Goal: Information Seeking & Learning: Learn about a topic

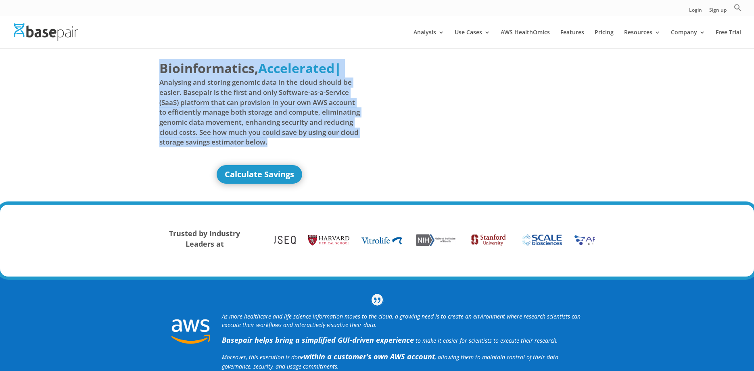
drag, startPoint x: 161, startPoint y: 72, endPoint x: 319, endPoint y: 146, distance: 175.0
click at [319, 146] on h1 "Bioinformatics, Delivered Made Simple Accelerated Federated Accelerated | Analy…" at bounding box center [259, 106] width 201 height 94
click at [320, 146] on span "Analysing and storing genomic data in the cloud should be easier. Basepair is t…" at bounding box center [259, 111] width 201 height 69
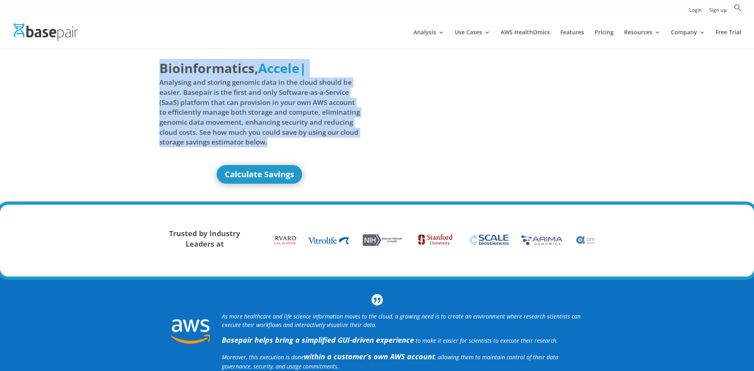
drag, startPoint x: 311, startPoint y: 144, endPoint x: 148, endPoint y: 73, distance: 178.3
click at [148, 73] on div "Bioinformatics, Delivered Made Simple Accelerated Federated Accele | Analysing …" at bounding box center [377, 126] width 754 height 157
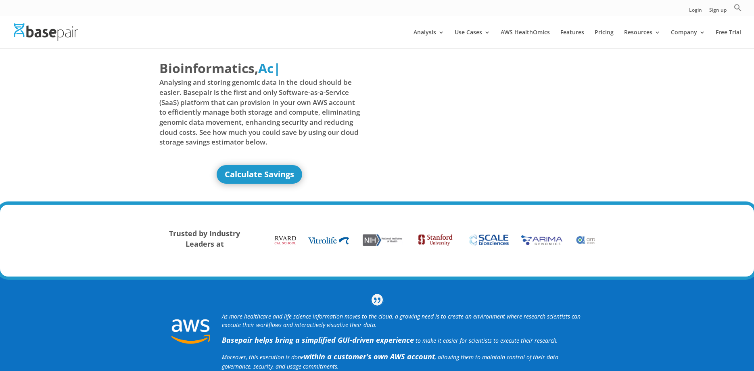
click at [144, 73] on div "Bioinformatics, Delivered Made Simple Accelerated Federated Ac | Analysing and …" at bounding box center [377, 126] width 754 height 157
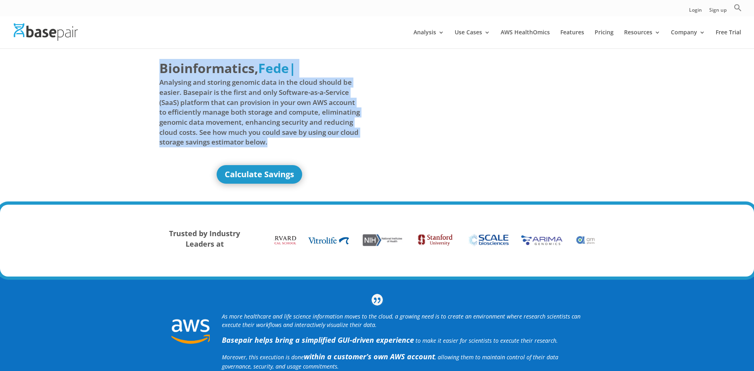
drag, startPoint x: 172, startPoint y: 72, endPoint x: 329, endPoint y: 142, distance: 171.9
click at [329, 142] on div "Bioinformatics, Delivered Made Simple Accelerated Federated Fede | Analysing an…" at bounding box center [377, 126] width 754 height 157
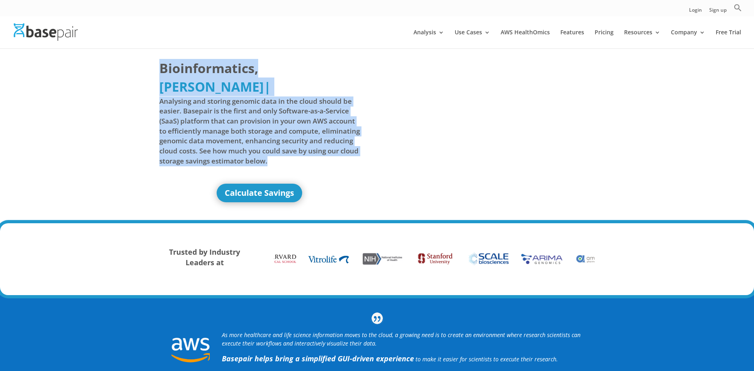
click at [329, 142] on span "Analysing and storing genomic data in the cloud should be easier. Basepair is t…" at bounding box center [259, 130] width 201 height 69
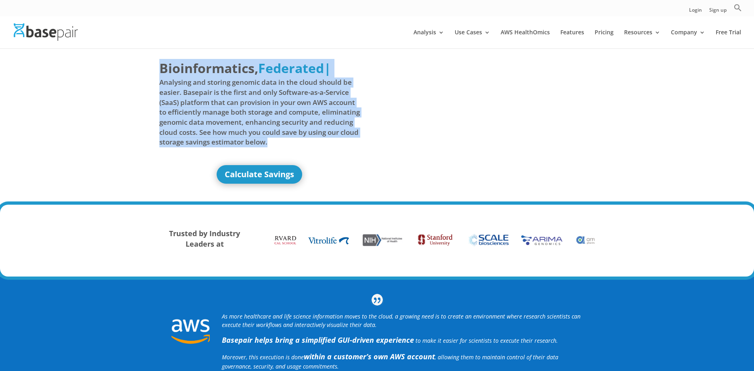
drag, startPoint x: 320, startPoint y: 140, endPoint x: 139, endPoint y: 66, distance: 195.7
click at [139, 66] on div "Bioinformatics, Delivered Made Simple Accelerated Federated Federated | Analysi…" at bounding box center [377, 126] width 754 height 157
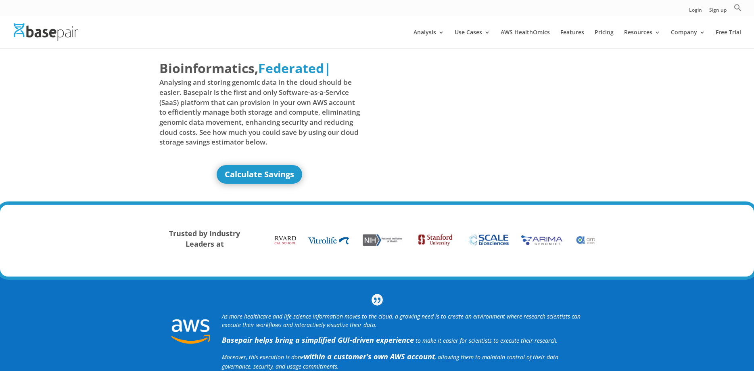
click at [139, 66] on div "Bioinformatics, Delivered Made Simple Accelerated Federated Federated | Analysi…" at bounding box center [377, 126] width 754 height 157
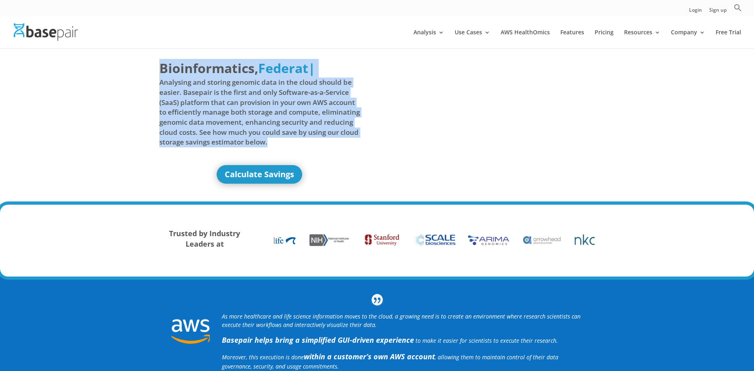
drag, startPoint x: 179, startPoint y: 75, endPoint x: 324, endPoint y: 138, distance: 157.7
click at [323, 138] on div "Bioinformatics, Delivered Made Simple Accelerated Federated Federat | Analysing…" at bounding box center [377, 126] width 754 height 157
click at [325, 140] on span "Analysing and storing genomic data in the cloud should be easier. Basepair is t…" at bounding box center [259, 111] width 201 height 69
drag, startPoint x: 324, startPoint y: 140, endPoint x: 117, endPoint y: 65, distance: 220.1
click at [117, 65] on div "Bioinformatics, Delivered Made Simple Accelerated Federated | Analysing and sto…" at bounding box center [377, 126] width 754 height 157
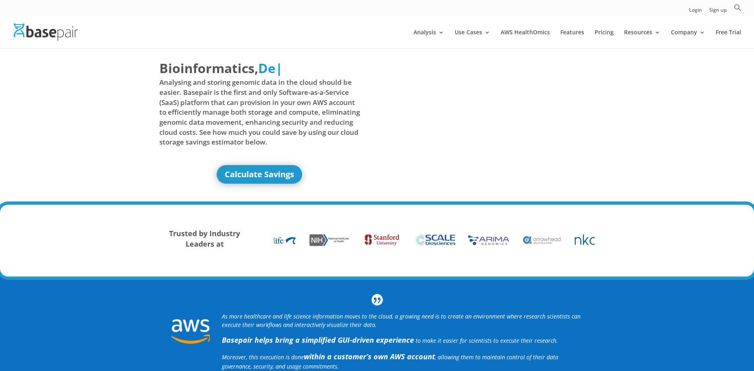
click at [117, 65] on div "Bioinformatics, Delivered Made Simple Accelerated Federated De | Analysing and …" at bounding box center [377, 126] width 754 height 157
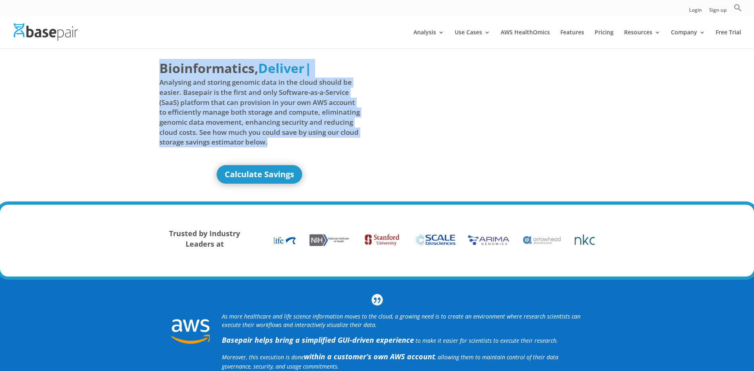
drag, startPoint x: 211, startPoint y: 83, endPoint x: 344, endPoint y: 149, distance: 148.4
click at [344, 149] on div "Bioinformatics, Delivered Made Simple Accelerated Federated Deliver | Analysing…" at bounding box center [377, 126] width 754 height 157
click at [344, 149] on h1 "Bioinformatics, Delivered Made Simple Accelerated Federated Delivered | Analysi…" at bounding box center [259, 106] width 201 height 94
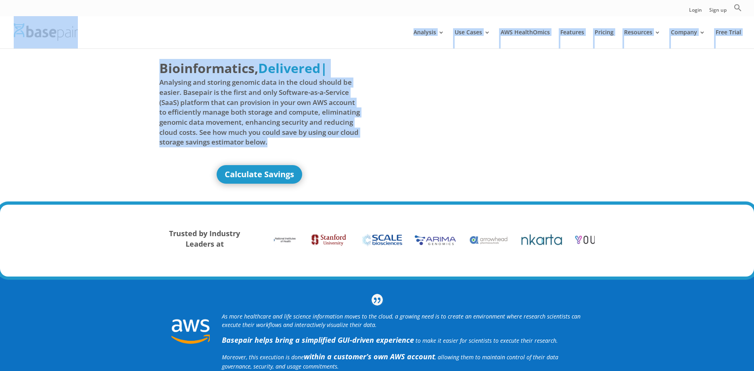
drag, startPoint x: 327, startPoint y: 145, endPoint x: 125, endPoint y: 40, distance: 227.6
click at [113, 62] on div "Bioinformatics, Delivered Made Simple Accelerated Federated Delivered | Analysi…" at bounding box center [377, 126] width 754 height 157
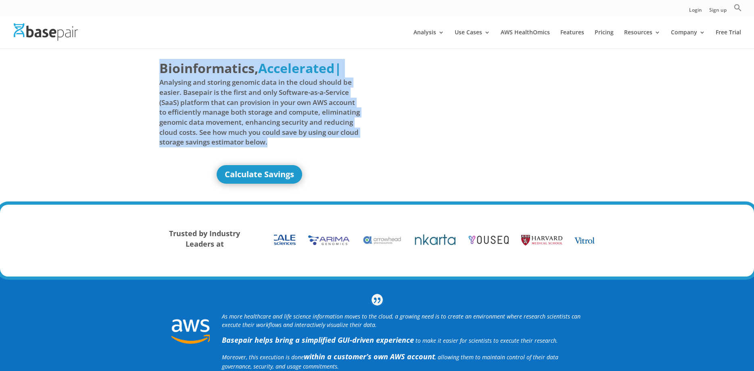
drag, startPoint x: 149, startPoint y: 65, endPoint x: 332, endPoint y: 148, distance: 200.0
click at [332, 148] on div "Bioinformatics, Delivered Made Simple Accelerated Federated Accelerated | Analy…" at bounding box center [377, 126] width 754 height 157
click at [332, 148] on h1 "Bioinformatics, Delivered Made Simple Accelerated Federated Accelerated | Analy…" at bounding box center [259, 106] width 201 height 94
drag, startPoint x: 317, startPoint y: 144, endPoint x: 149, endPoint y: 66, distance: 184.6
click at [149, 66] on div "Bioinformatics, Delivered Made Simple Accelerated Federated A | Analysing and s…" at bounding box center [377, 126] width 754 height 157
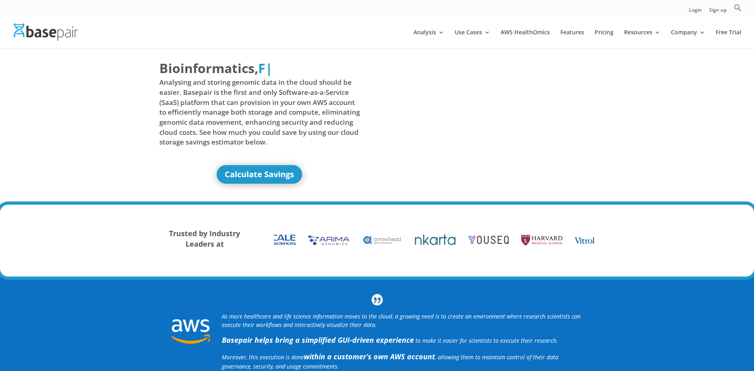
click at [146, 66] on div "Bioinformatics, Delivered Made Simple Accelerated Federated F | Analysing and s…" at bounding box center [377, 126] width 754 height 157
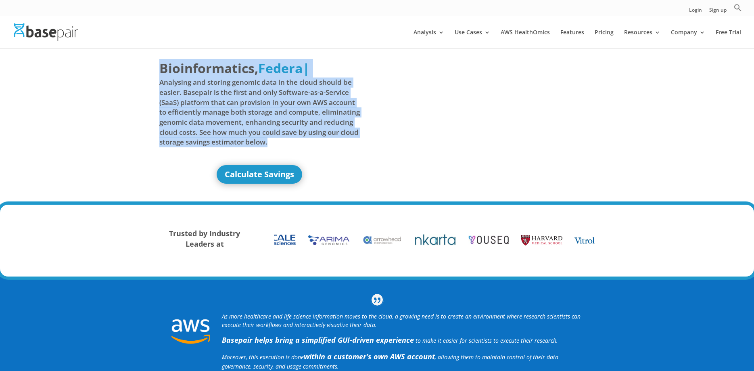
drag, startPoint x: 146, startPoint y: 66, endPoint x: 310, endPoint y: 150, distance: 184.3
click at [310, 150] on div "Bioinformatics, Delivered Made Simple Accelerated Federated Federa | Analysing …" at bounding box center [377, 126] width 754 height 157
click at [310, 150] on h1 "Bioinformatics, Delivered Made Simple Accelerated Federated Federate | Analysin…" at bounding box center [259, 106] width 201 height 94
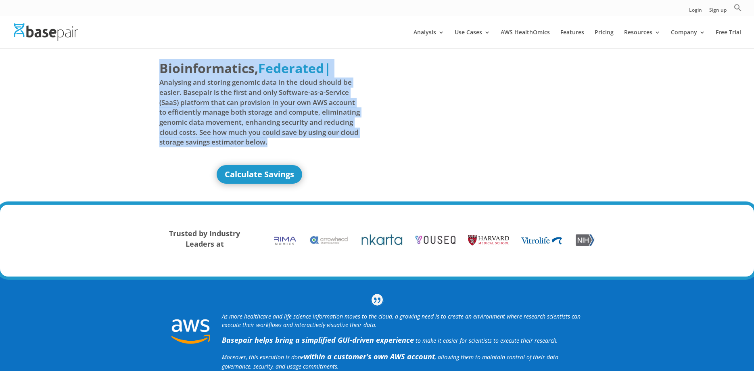
drag, startPoint x: 250, startPoint y: 127, endPoint x: 133, endPoint y: 55, distance: 136.9
click at [134, 55] on div "Bioinformatics, Delivered Made Simple Accelerated Federated Federated | Analysi…" at bounding box center [377, 126] width 754 height 157
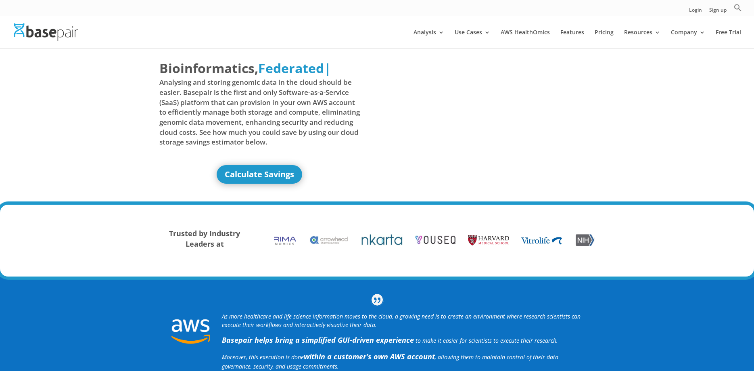
click at [132, 56] on div "Bioinformatics, Delivered Made Simple Accelerated Federated Federated | Analysi…" at bounding box center [377, 126] width 754 height 157
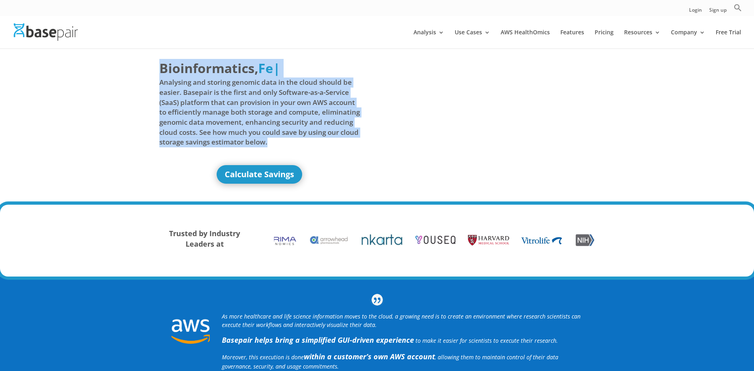
drag, startPoint x: 137, startPoint y: 63, endPoint x: 321, endPoint y: 157, distance: 206.9
click at [321, 157] on div "Bioinformatics, Delivered Made Simple Accelerated Federated Fe | Analysing and …" at bounding box center [377, 126] width 754 height 157
click at [322, 157] on div "Bioinformatics, Delivered Made Simple Accelerated Federated | Analysing and sto…" at bounding box center [259, 121] width 201 height 125
drag, startPoint x: 253, startPoint y: 125, endPoint x: 136, endPoint y: 68, distance: 130.2
click at [136, 68] on div "Bioinformatics, Delivered Made Simple Accelerated Federated De | Analysing and …" at bounding box center [377, 126] width 754 height 157
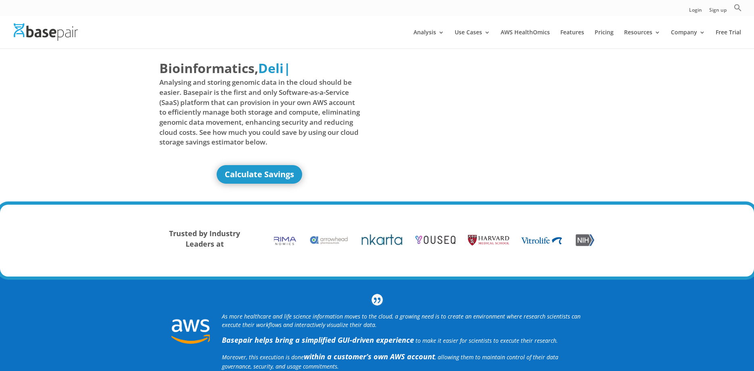
click at [136, 68] on div "Bioinformatics, Delivered Made Simple Accelerated Federated Deli | Analysing an…" at bounding box center [377, 126] width 754 height 157
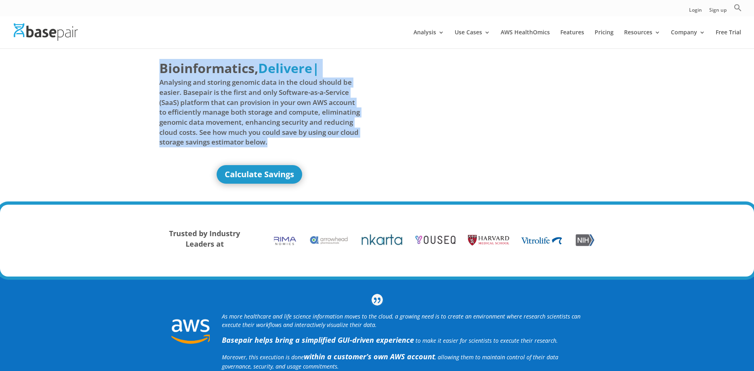
drag, startPoint x: 158, startPoint y: 71, endPoint x: 326, endPoint y: 158, distance: 189.8
click at [326, 158] on div "Bioinformatics, Delivered Made Simple Accelerated Federated Delivere | Analysin…" at bounding box center [377, 126] width 754 height 157
click at [326, 156] on div "Bioinformatics, Delivered Made Simple Accelerated Federated Delivered | Analysi…" at bounding box center [259, 121] width 201 height 125
drag, startPoint x: 313, startPoint y: 144, endPoint x: 129, endPoint y: 74, distance: 196.9
click at [129, 74] on div "Bioinformatics, Delivered Made Simple Accelerated Federated Delivered | Analysi…" at bounding box center [377, 126] width 754 height 157
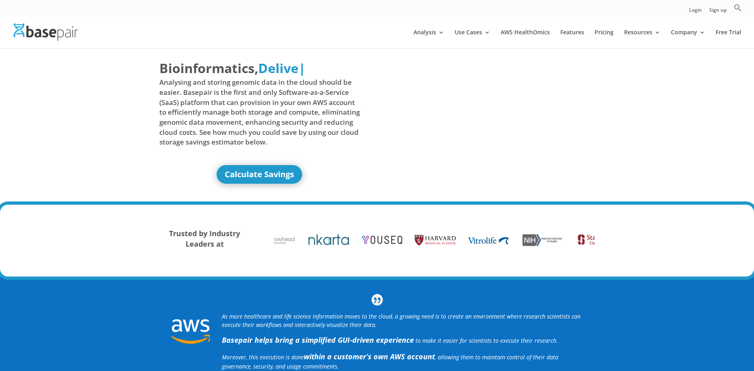
click at [129, 74] on div "Bioinformatics, Delivered Made Simple Accelerated Federated Delive | Analysing …" at bounding box center [377, 126] width 754 height 157
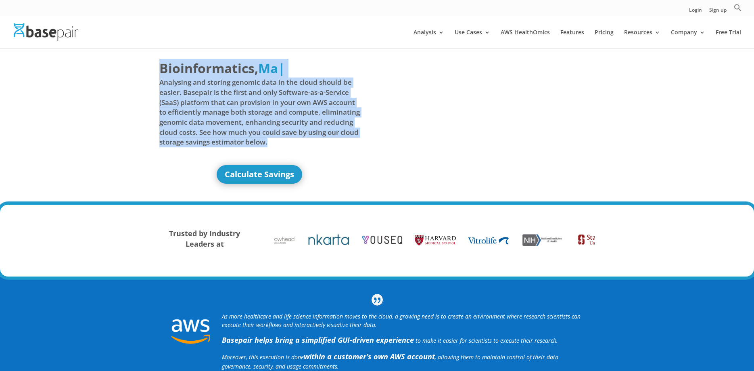
drag, startPoint x: 163, startPoint y: 75, endPoint x: 319, endPoint y: 154, distance: 174.4
click at [318, 154] on div "Bioinformatics, Delivered Made Simple Accelerated Federated Ma | Analysing and …" at bounding box center [377, 126] width 754 height 157
click at [319, 154] on div "Bioinformatics, Delivered Made Simple Accelerated Federated Made | Analysing an…" at bounding box center [259, 121] width 201 height 125
drag, startPoint x: 315, startPoint y: 143, endPoint x: 123, endPoint y: 63, distance: 207.4
click at [123, 63] on div "Bioinformatics, Delivered Made Simple Accelerated Federated Made Simp | Analysi…" at bounding box center [377, 126] width 754 height 157
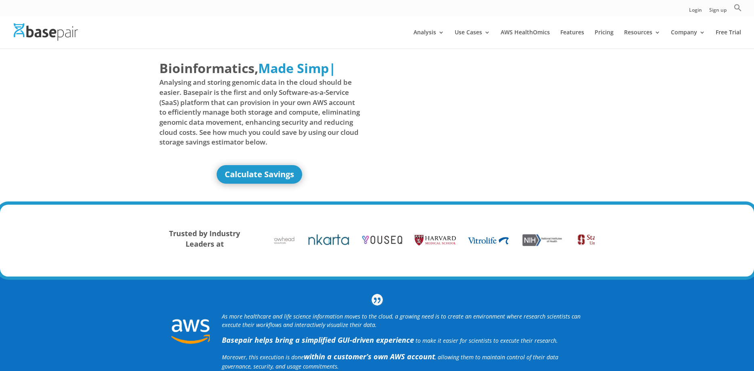
click at [123, 63] on div "Bioinformatics, Delivered Made Simple Accelerated Federated Made Simp | Analysi…" at bounding box center [377, 126] width 754 height 157
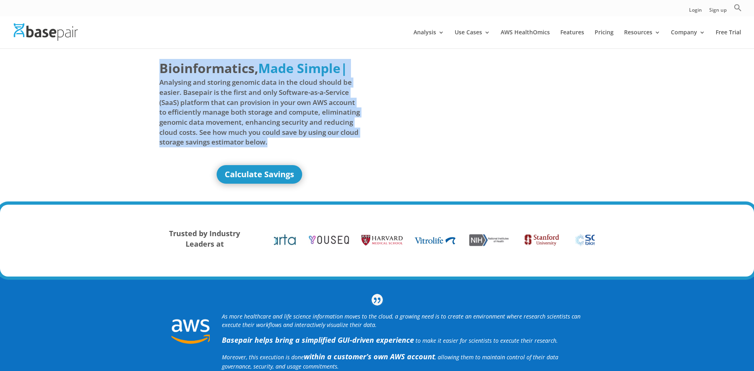
drag, startPoint x: 174, startPoint y: 78, endPoint x: 307, endPoint y: 146, distance: 149.0
click at [307, 146] on div "Bioinformatics, Delivered Made Simple Accelerated Federated Made Simple | Analy…" at bounding box center [377, 126] width 754 height 157
click at [307, 146] on span "Analysing and storing genomic data in the cloud should be easier. Basepair is t…" at bounding box center [259, 111] width 201 height 69
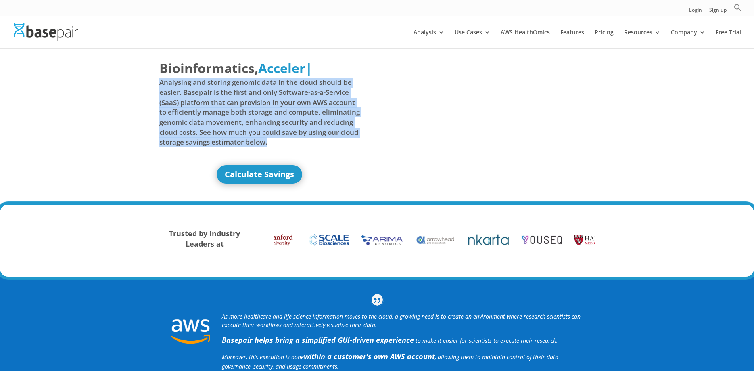
drag, startPoint x: 299, startPoint y: 139, endPoint x: 160, endPoint y: 86, distance: 149.5
click at [160, 86] on span "Analysing and storing genomic data in the cloud should be easier. Basepair is t…" at bounding box center [259, 111] width 201 height 69
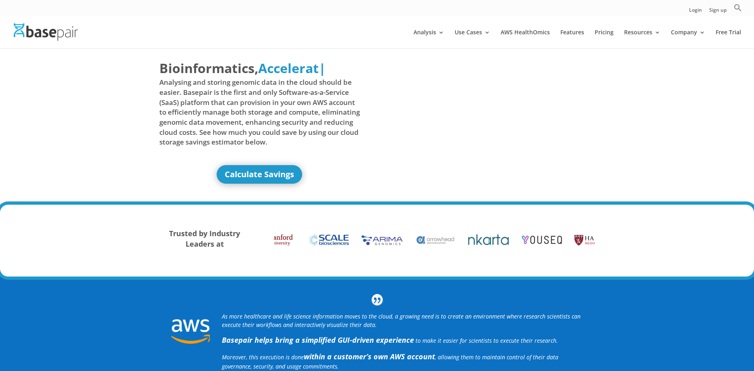
click at [160, 86] on span "Analysing and storing genomic data in the cloud should be easier. Basepair is t…" at bounding box center [259, 111] width 201 height 69
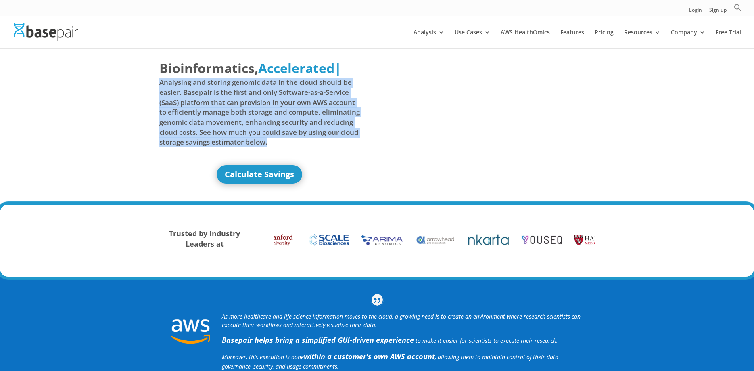
drag, startPoint x: 160, startPoint y: 85, endPoint x: 322, endPoint y: 144, distance: 172.6
click at [322, 144] on span "Analysing and storing genomic data in the cloud should be easier. Basepair is t…" at bounding box center [259, 111] width 201 height 69
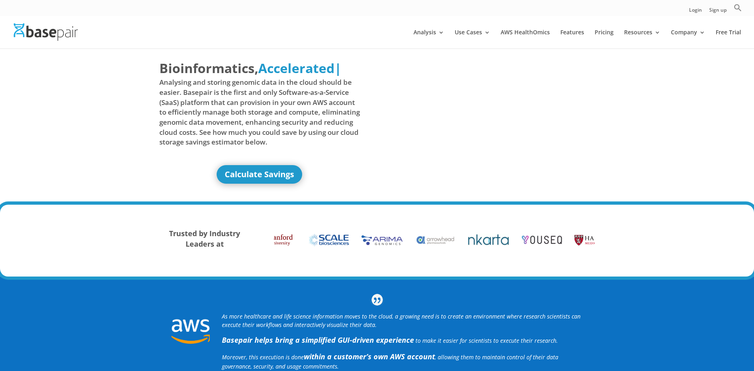
click at [322, 144] on span "Analysing and storing genomic data in the cloud should be easier. Basepair is t…" at bounding box center [259, 111] width 201 height 69
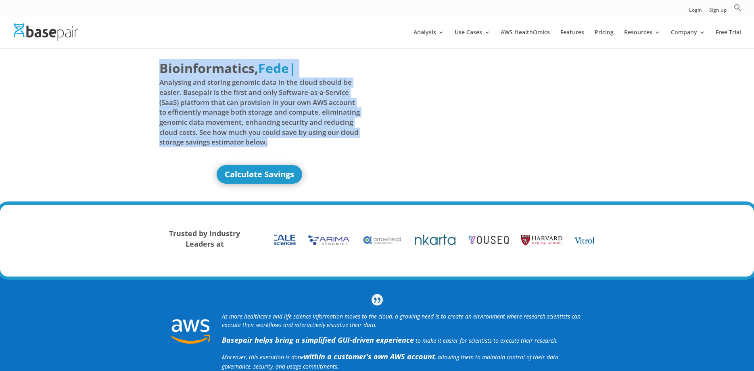
drag, startPoint x: 300, startPoint y: 140, endPoint x: 156, endPoint y: 85, distance: 153.7
click at [156, 85] on div "Bioinformatics, Delivered Made Simple Accelerated Federated Fede | Analysing an…" at bounding box center [377, 126] width 754 height 157
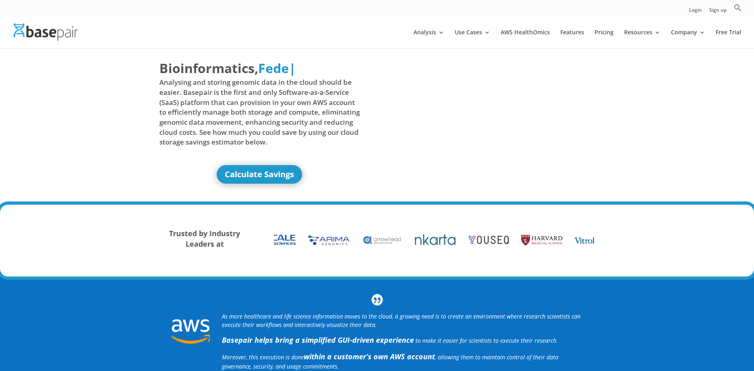
click at [156, 85] on div "Bioinformatics, Delivered Made Simple Accelerated Federated Fede | Analysing an…" at bounding box center [377, 126] width 754 height 157
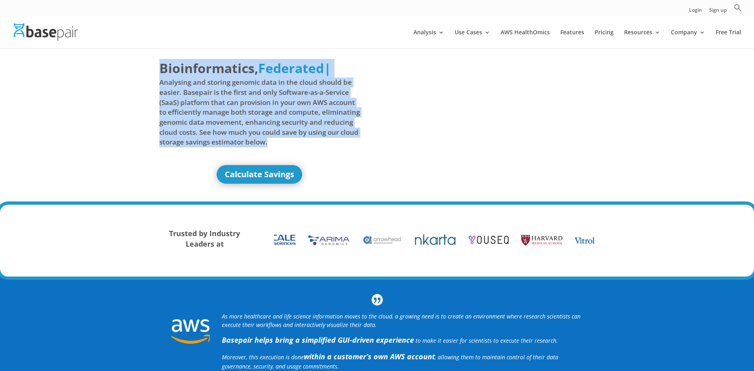
drag, startPoint x: 156, startPoint y: 83, endPoint x: 321, endPoint y: 138, distance: 173.8
click at [321, 138] on div "Bioinformatics, Delivered Made Simple Accelerated Federated Federated | Analysi…" at bounding box center [377, 126] width 754 height 157
click at [319, 138] on span "Analysing and storing genomic data in the cloud should be easier. Basepair is t…" at bounding box center [259, 111] width 201 height 69
drag, startPoint x: 299, startPoint y: 137, endPoint x: 157, endPoint y: 84, distance: 151.1
click at [157, 84] on div "Bioinformatics, Delivered Made Simple Accelerated Federated | Analysing and sto…" at bounding box center [377, 126] width 754 height 157
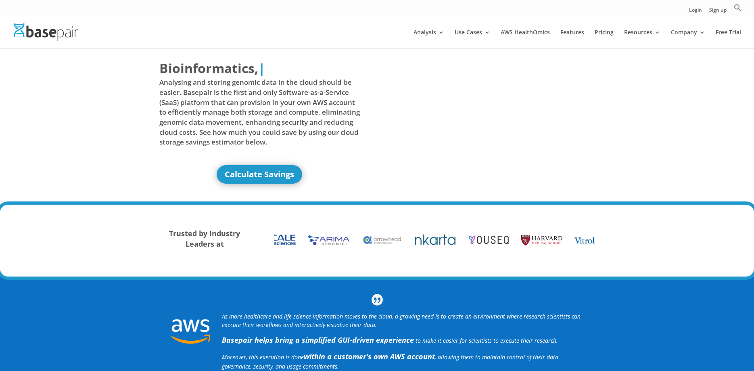
click at [158, 83] on div "Bioinformatics, Delivered Made Simple Accelerated Federated | Analysing and sto…" at bounding box center [377, 126] width 754 height 157
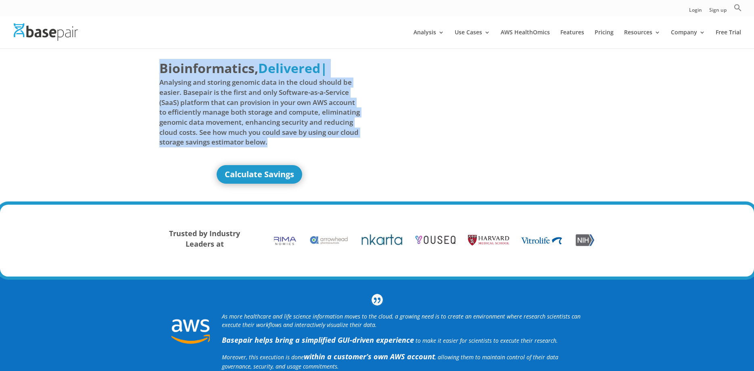
drag, startPoint x: 172, startPoint y: 83, endPoint x: 309, endPoint y: 142, distance: 148.5
click at [309, 142] on div "Bioinformatics, Delivered Made Simple Accelerated Federated Delivered | Analysi…" at bounding box center [377, 126] width 754 height 157
click at [309, 142] on span "Analysing and storing genomic data in the cloud should be easier. Basepair is t…" at bounding box center [259, 111] width 201 height 69
drag, startPoint x: 282, startPoint y: 136, endPoint x: 157, endPoint y: 88, distance: 134.3
click at [157, 88] on div "Bioinformatics, Delivered Made Simple Accelerated Federated Del | Analysing and…" at bounding box center [377, 126] width 754 height 157
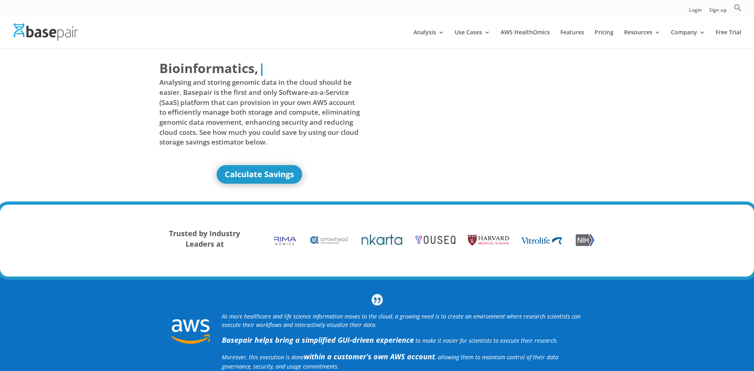
click at [157, 86] on div "Bioinformatics, Delivered Made Simple Accelerated Federated | Analysing and sto…" at bounding box center [377, 126] width 754 height 157
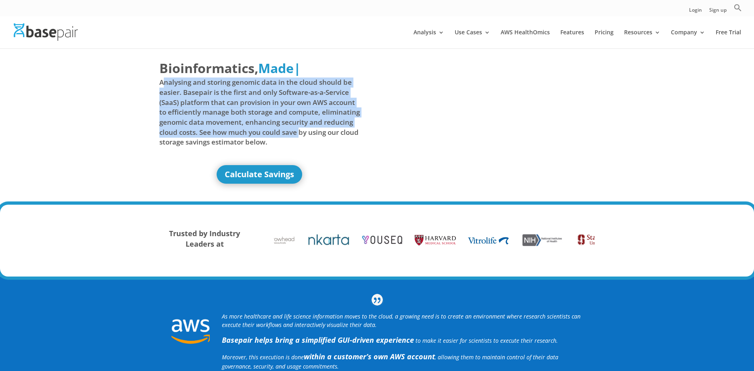
drag, startPoint x: 162, startPoint y: 83, endPoint x: 301, endPoint y: 136, distance: 149.2
click at [301, 136] on span "Analysing and storing genomic data in the cloud should be easier. Basepair is t…" at bounding box center [259, 111] width 201 height 69
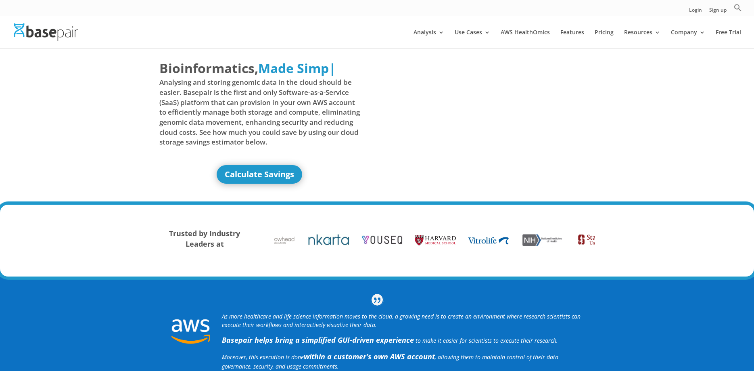
click at [305, 142] on span "Analysing and storing genomic data in the cloud should be easier. Basepair is t…" at bounding box center [259, 111] width 201 height 69
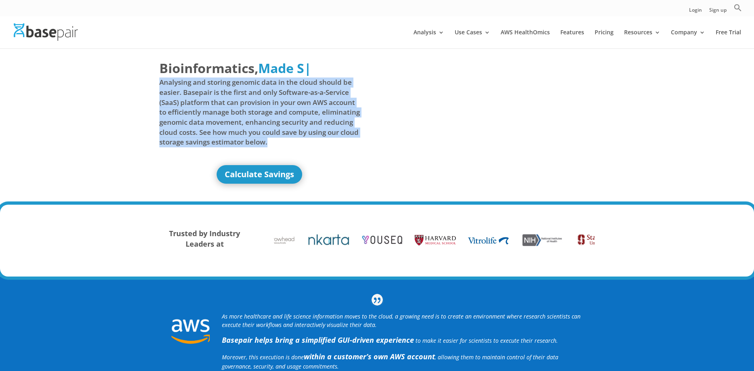
drag, startPoint x: 289, startPoint y: 139, endPoint x: 160, endPoint y: 84, distance: 140.2
click at [160, 84] on span "Analysing and storing genomic data in the cloud should be easier. Basepair is t…" at bounding box center [259, 111] width 201 height 69
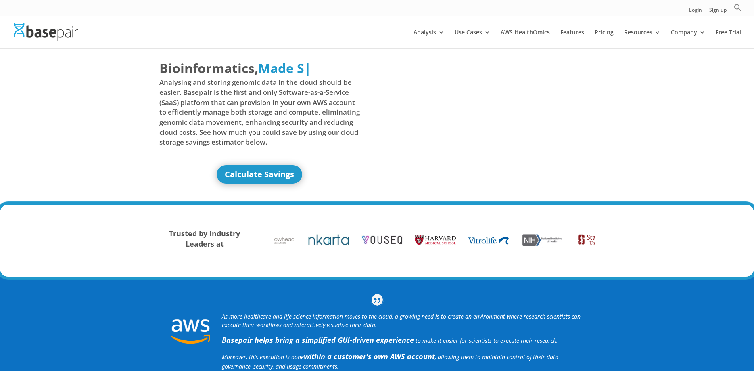
click at [160, 84] on span "Analysing and storing genomic data in the cloud should be easier. Basepair is t…" at bounding box center [259, 111] width 201 height 69
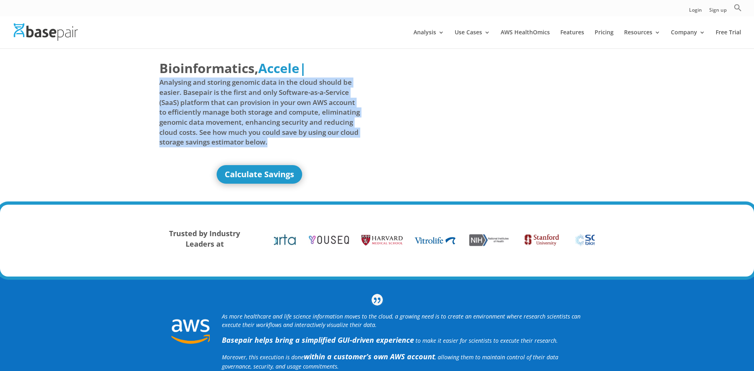
drag, startPoint x: 160, startPoint y: 84, endPoint x: 298, endPoint y: 140, distance: 149.0
click at [298, 140] on span "Analysing and storing genomic data in the cloud should be easier. Basepair is t…" at bounding box center [259, 111] width 201 height 69
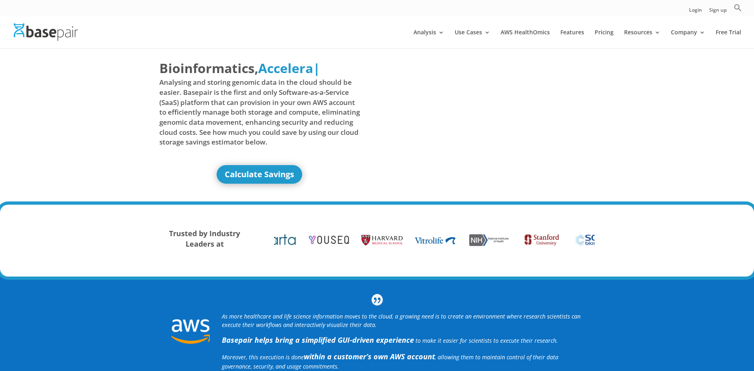
click at [298, 140] on span "Analysing and storing genomic data in the cloud should be easier. Basepair is t…" at bounding box center [259, 111] width 201 height 69
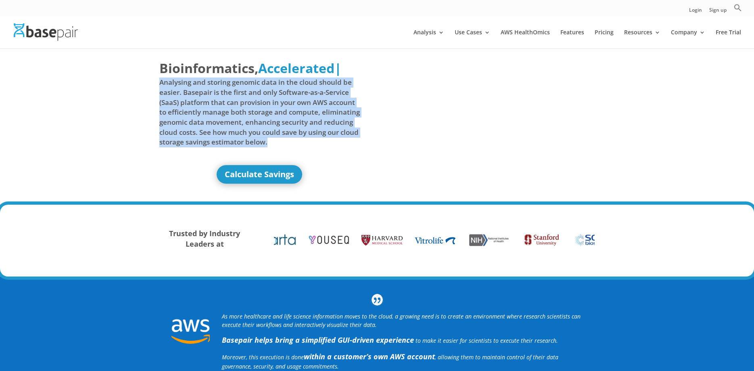
drag, startPoint x: 294, startPoint y: 141, endPoint x: 161, endPoint y: 85, distance: 144.4
click at [161, 85] on span "Analysing and storing genomic data in the cloud should be easier. Basepair is t…" at bounding box center [259, 111] width 201 height 69
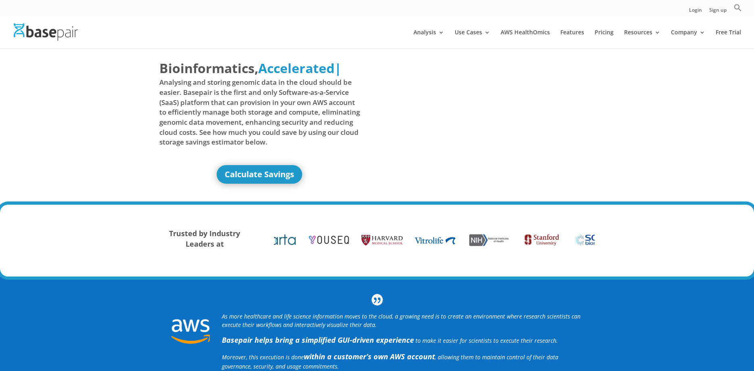
click at [154, 85] on div "Bioinformatics, Delivered Made Simple Accelerated Federated Accelerated | Analy…" at bounding box center [377, 126] width 754 height 157
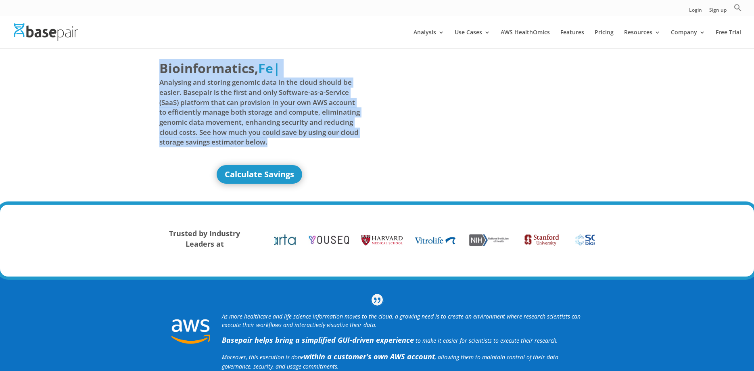
drag
click at [315, 146] on div "Bioinformatics, Delivered Made Simple Accelerated Federated Fe | Analysing and …" at bounding box center [377, 126] width 754 height 157
click at [315, 146] on span "Analysing and storing genomic data in the cloud should be easier. Basepair is t…" at bounding box center [259, 111] width 201 height 69
